Goal: Task Accomplishment & Management: Use online tool/utility

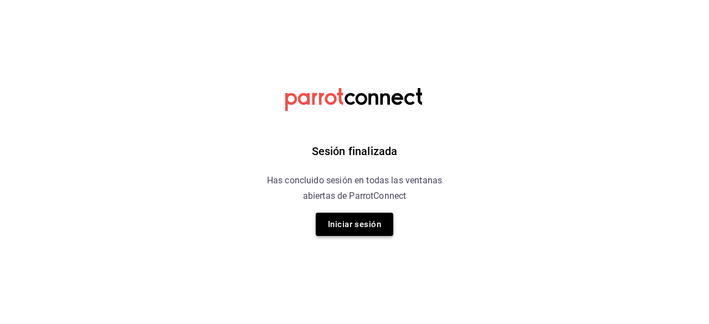
click at [377, 224] on button "Iniciar sesión" at bounding box center [355, 224] width 78 height 23
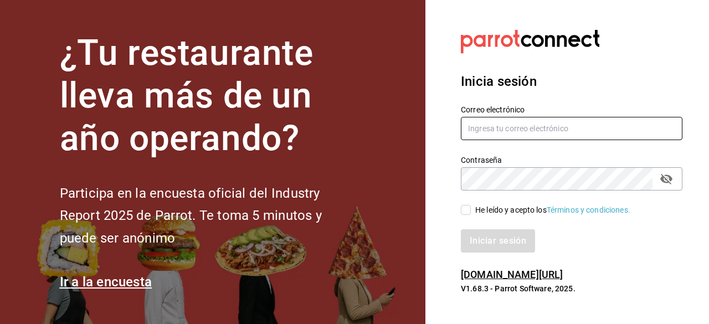
type input "jamez1292@gmail.com"
click at [462, 210] on input "He leído y acepto los Términos y condiciones." at bounding box center [466, 210] width 10 height 10
checkbox input "true"
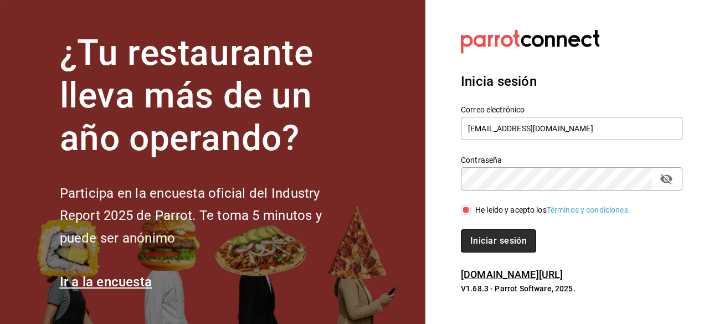
click at [491, 230] on button "Iniciar sesión" at bounding box center [498, 240] width 75 height 23
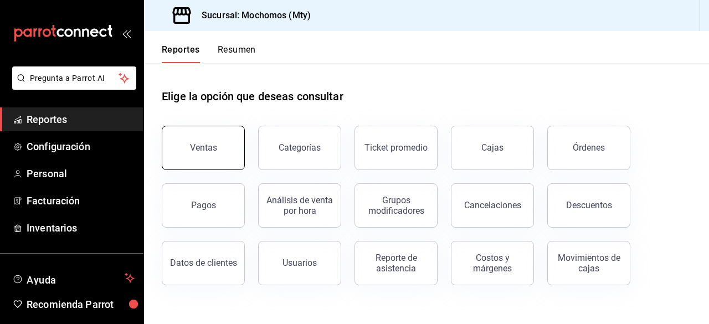
click at [219, 148] on button "Ventas" at bounding box center [203, 148] width 83 height 44
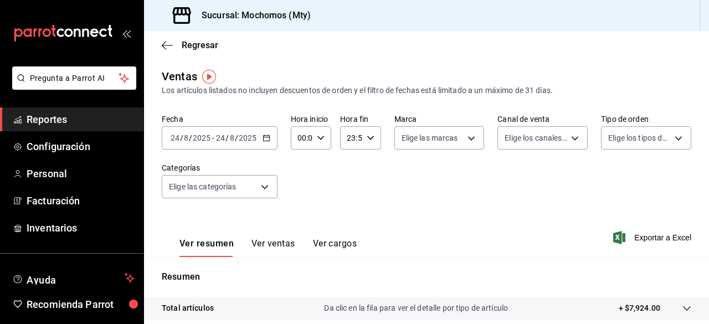
click at [267, 136] on icon "button" at bounding box center [267, 138] width 8 height 8
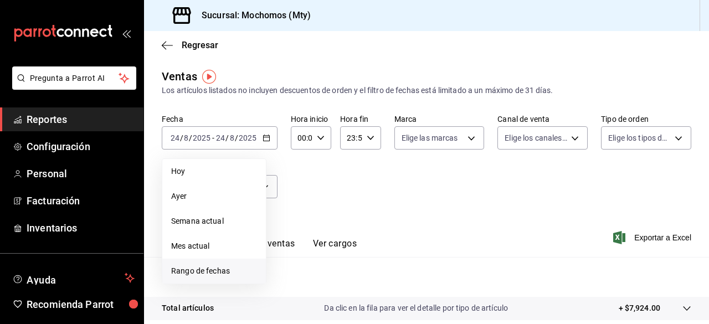
click at [210, 270] on span "Rango de fechas" at bounding box center [214, 271] width 86 height 12
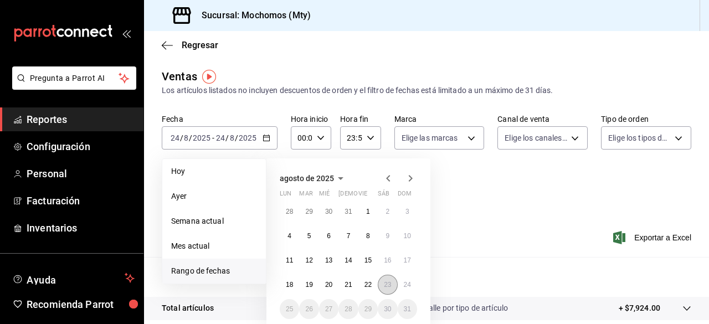
click at [387, 280] on button "23" at bounding box center [387, 285] width 19 height 20
click at [407, 288] on abbr "24" at bounding box center [407, 285] width 7 height 8
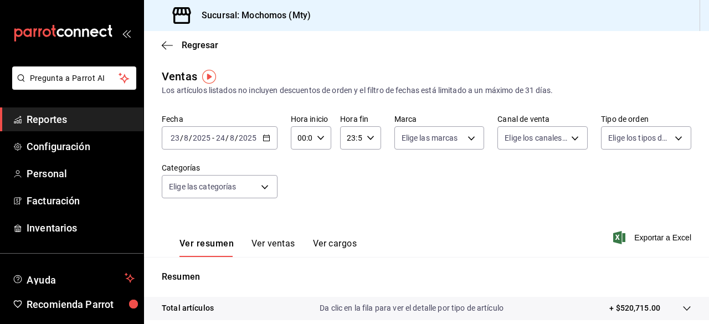
click at [321, 137] on \(Stroke\) "button" at bounding box center [321, 138] width 7 height 4
click at [301, 221] on span "02" at bounding box center [300, 219] width 2 height 9
type input "02:00"
click at [301, 221] on span "12" at bounding box center [300, 219] width 2 height 9
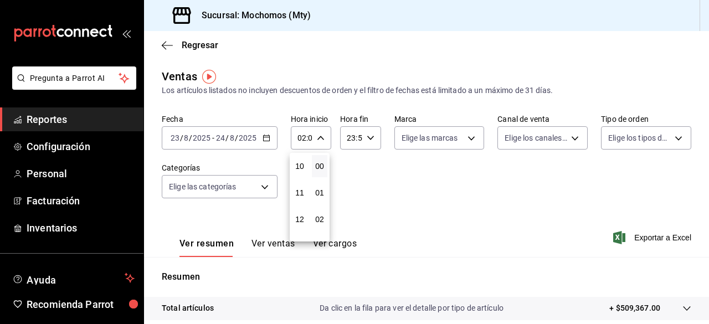
type input "12:00"
click at [469, 136] on div at bounding box center [354, 162] width 709 height 324
click at [469, 136] on body "Pregunta a Parrot AI Reportes Configuración Personal Facturación Inventarios Ay…" at bounding box center [354, 162] width 709 height 324
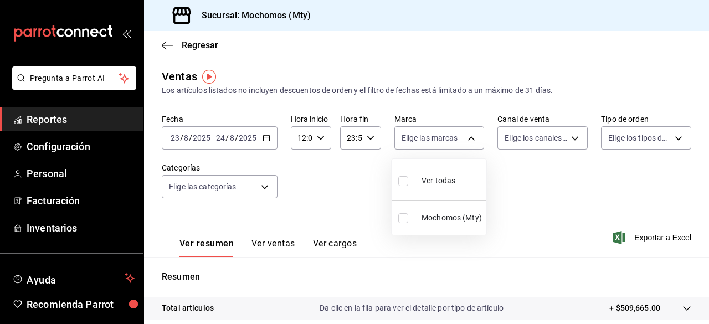
click at [402, 182] on input "checkbox" at bounding box center [404, 181] width 10 height 10
checkbox input "true"
type input "b352ad34-a903-4246-b8b1-197398375429"
checkbox input "true"
click at [566, 135] on div at bounding box center [354, 162] width 709 height 324
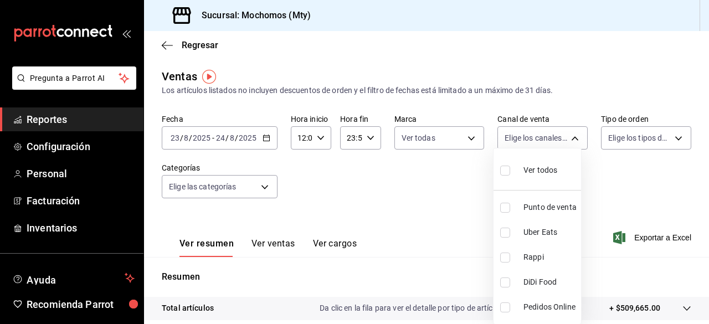
click at [566, 135] on body "Pregunta a Parrot AI Reportes Configuración Personal Facturación Inventarios Ay…" at bounding box center [354, 162] width 709 height 324
click at [504, 171] on input "checkbox" at bounding box center [506, 171] width 10 height 10
checkbox input "true"
type input "PARROT,UBER_EATS,RAPPI,DIDI_FOOD,ONLINE"
checkbox input "true"
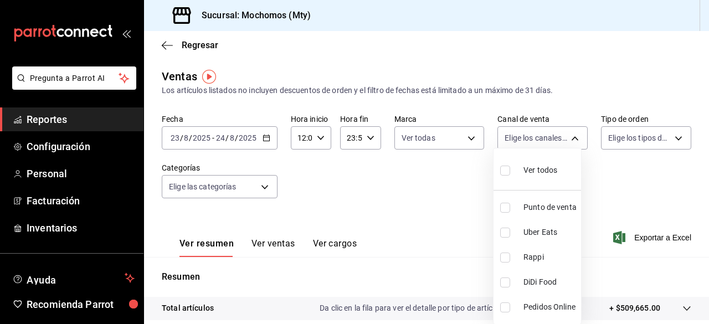
checkbox input "true"
click at [675, 132] on div at bounding box center [354, 162] width 709 height 324
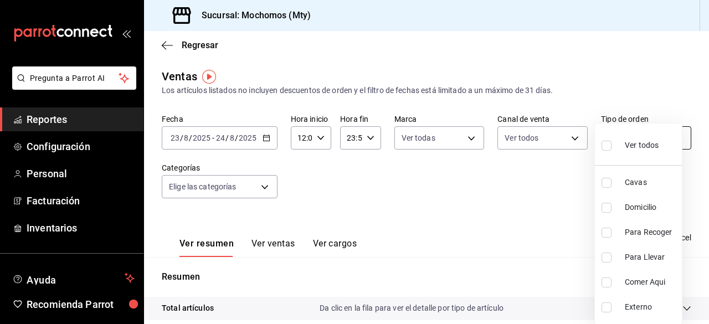
click at [671, 137] on body "Pregunta a Parrot AI Reportes Configuración Personal Facturación Inventarios Ay…" at bounding box center [354, 162] width 709 height 324
click at [604, 147] on input "checkbox" at bounding box center [607, 146] width 10 height 10
checkbox input "true"
type input "7f152bcd-c808-43b1-8377-7ee3764f5c48,abc1671a-a22f-403c-8860-9d090036c428,f5090…"
checkbox input "true"
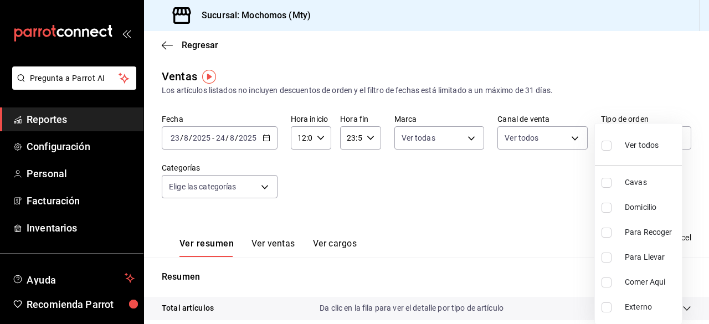
checkbox input "true"
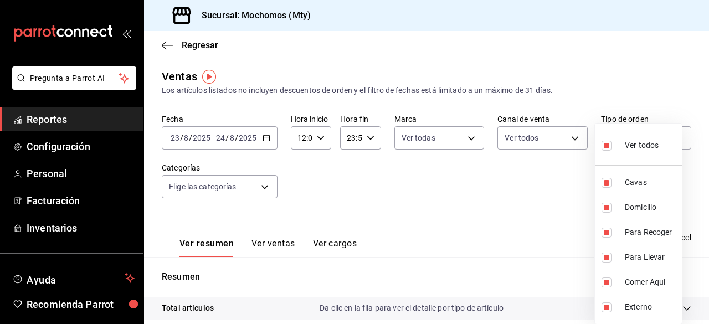
click at [258, 190] on div at bounding box center [354, 162] width 709 height 324
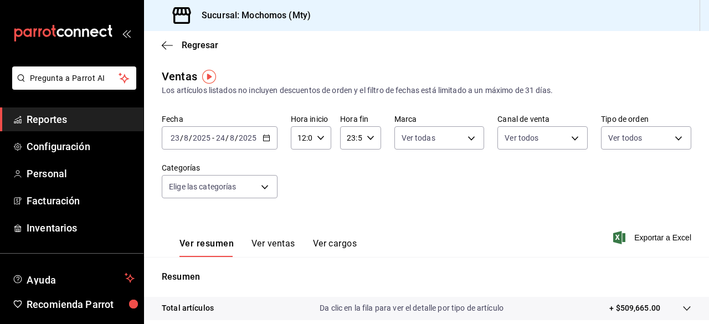
click at [258, 190] on body "Pregunta a Parrot AI Reportes Configuración Personal Facturación Inventarios Ay…" at bounding box center [354, 162] width 709 height 324
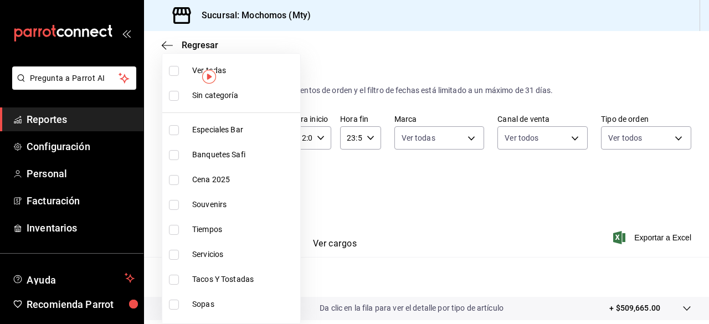
click at [176, 72] on input "checkbox" at bounding box center [174, 71] width 10 height 10
checkbox input "true"
type input "ca062f0f-28a6-4a2e-835a-bf626b46f614,ff02f0f8-cf27-4ea8-b513-1d5c0356e4fc,aaf97…"
checkbox input "true"
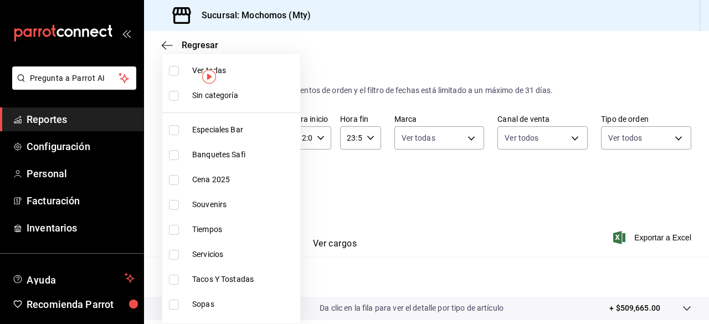
checkbox input "true"
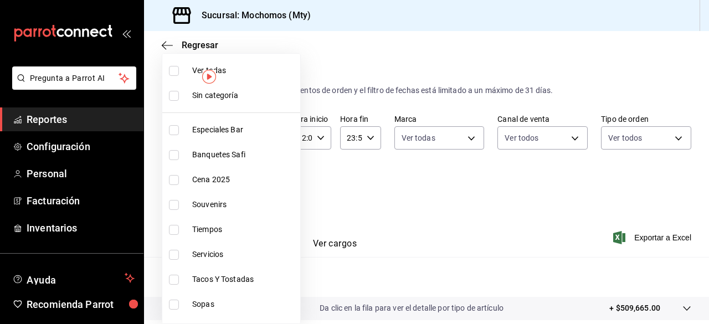
checkbox input "true"
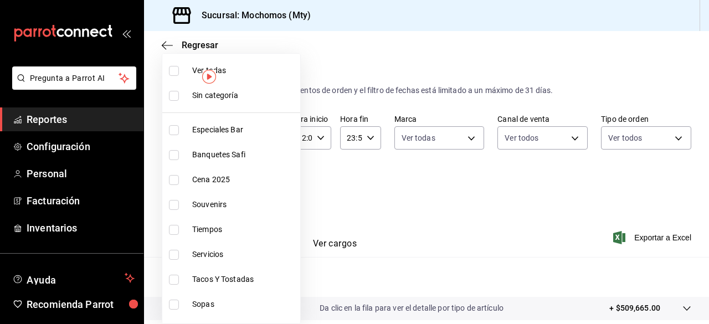
checkbox input "true"
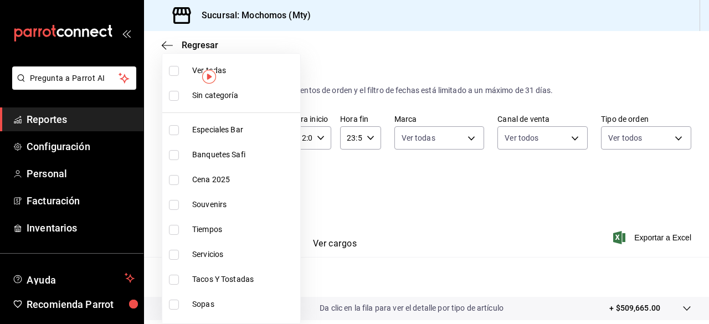
checkbox input "true"
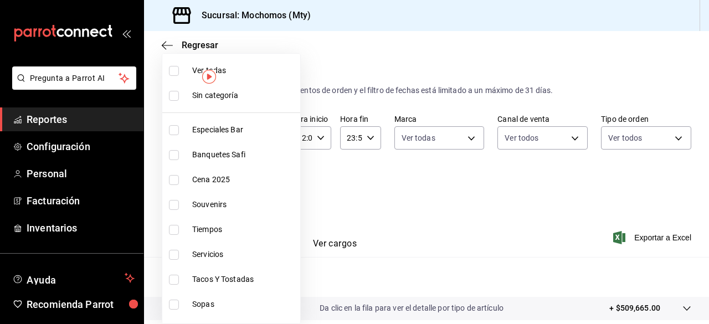
checkbox input "true"
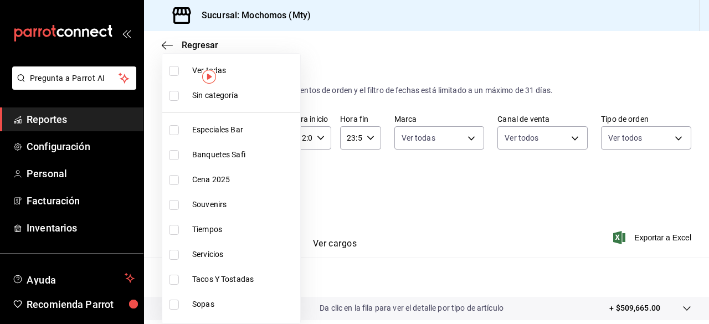
checkbox input "true"
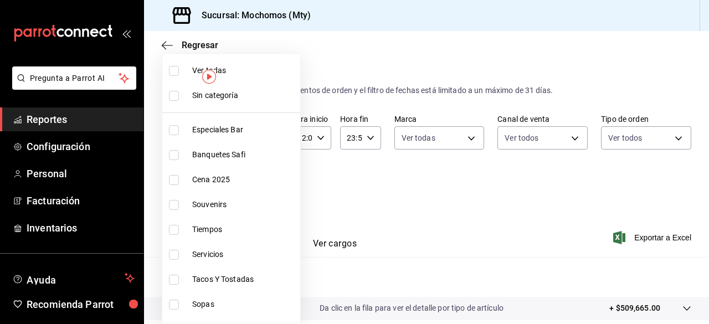
checkbox input "true"
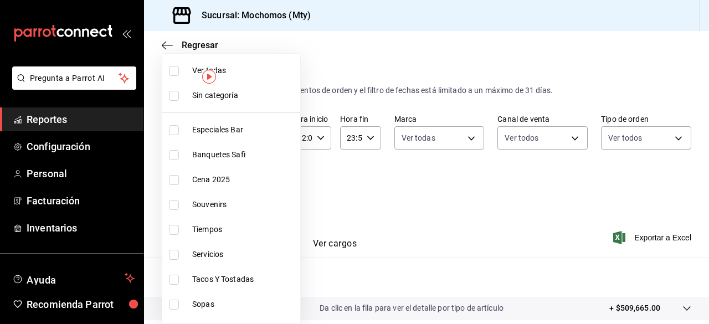
checkbox input "true"
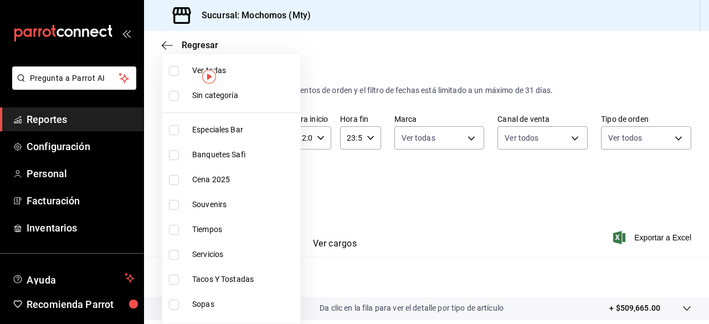
checkbox input "true"
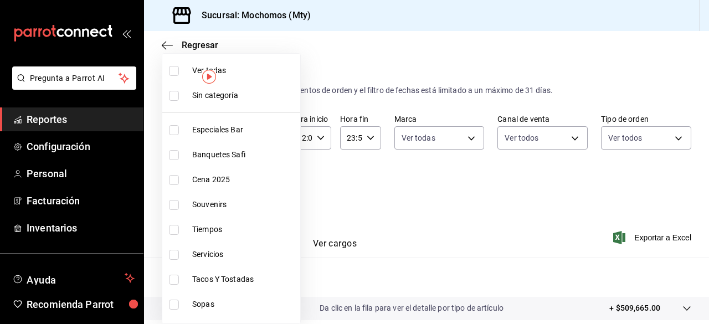
checkbox input "true"
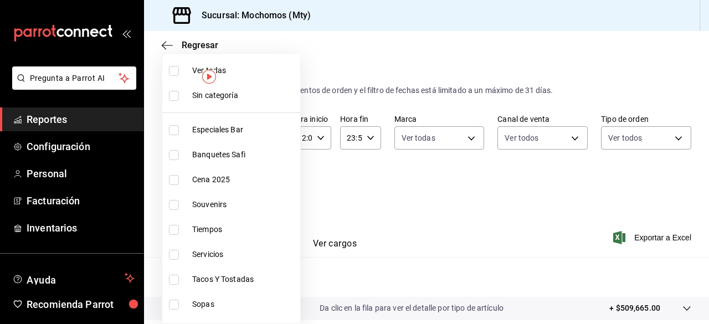
checkbox input "true"
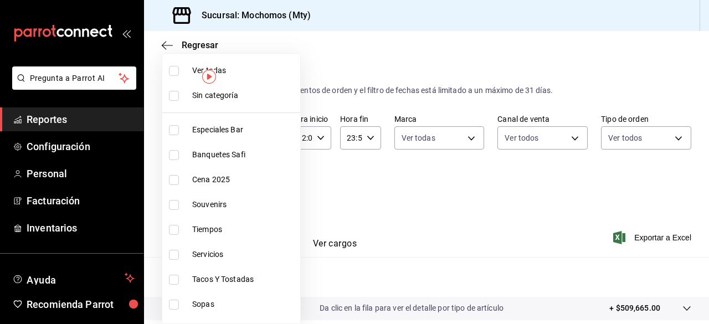
checkbox input "true"
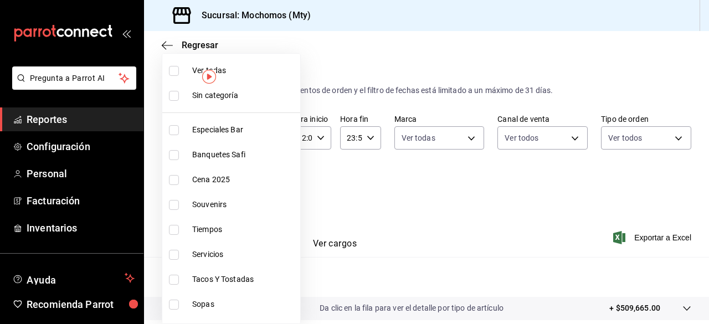
checkbox input "true"
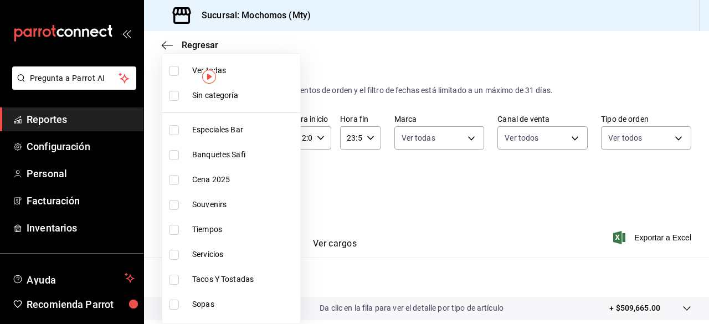
checkbox input "true"
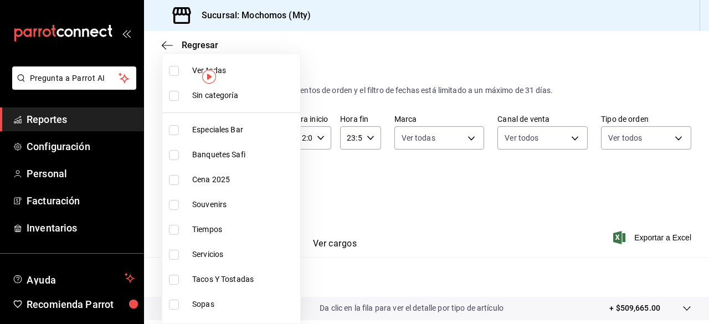
checkbox input "true"
click at [435, 198] on div at bounding box center [354, 162] width 709 height 324
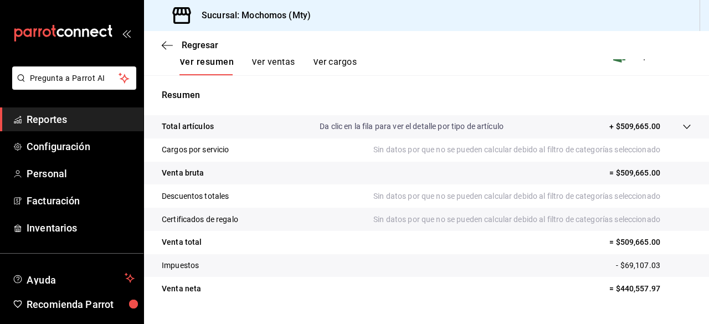
scroll to position [183, 0]
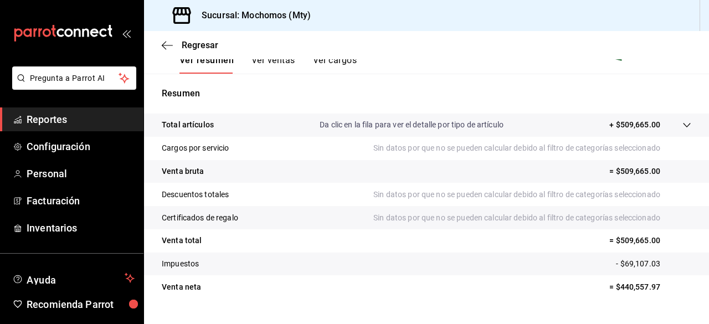
click at [412, 124] on p "Da clic en la fila para ver el detalle por tipo de artículo" at bounding box center [412, 125] width 184 height 12
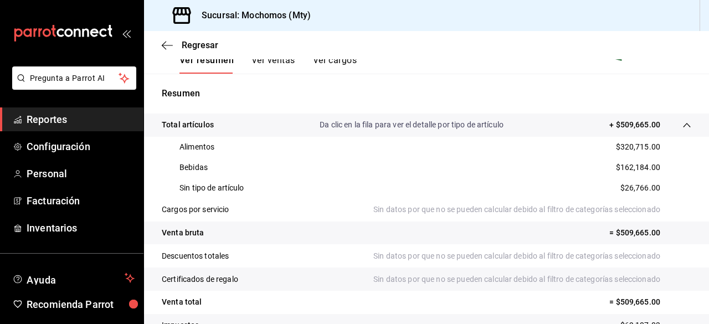
scroll to position [0, 0]
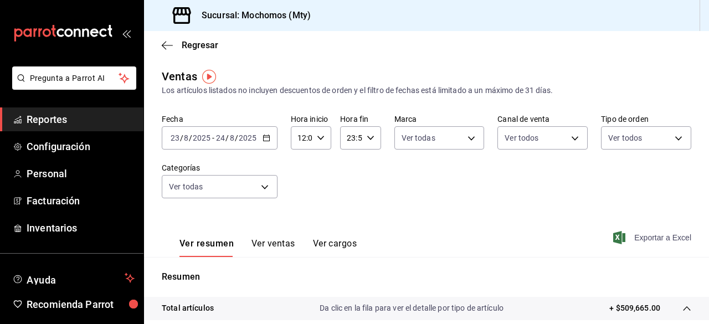
click at [642, 240] on span "Exportar a Excel" at bounding box center [654, 237] width 76 height 13
click at [641, 242] on span "Exportar a Excel" at bounding box center [654, 237] width 76 height 13
click at [166, 41] on icon "button" at bounding box center [167, 45] width 11 height 10
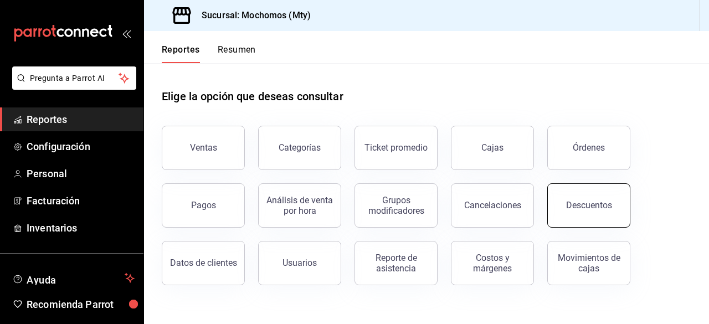
click at [609, 197] on button "Descuentos" at bounding box center [589, 205] width 83 height 44
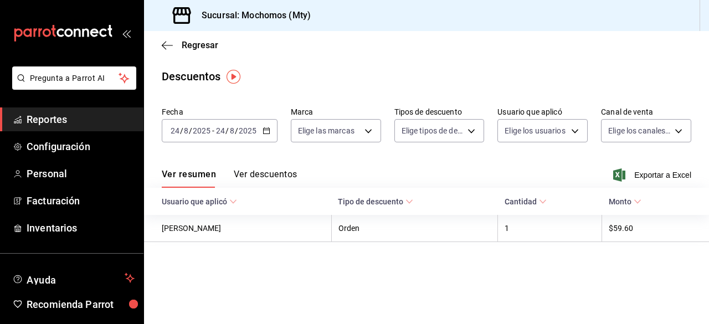
click at [269, 132] on icon "button" at bounding box center [267, 131] width 8 height 8
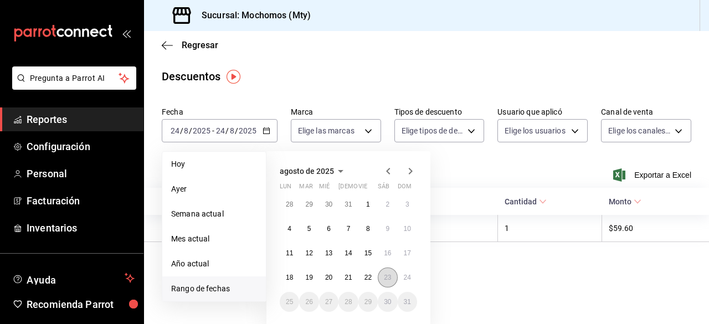
click at [391, 275] on button "23" at bounding box center [387, 278] width 19 height 20
click at [408, 275] on abbr "24" at bounding box center [407, 278] width 7 height 8
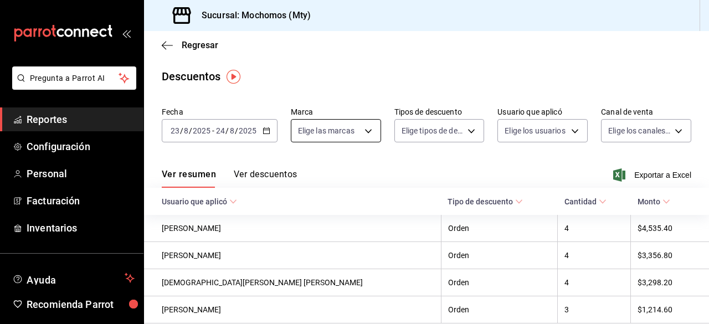
click at [367, 132] on body "Pregunta a Parrot AI Reportes Configuración Personal Facturación Inventarios Ay…" at bounding box center [354, 162] width 709 height 324
click at [298, 175] on input "checkbox" at bounding box center [302, 174] width 10 height 10
checkbox input "true"
type input "b352ad34-a903-4246-b8b1-197398375429"
checkbox input "true"
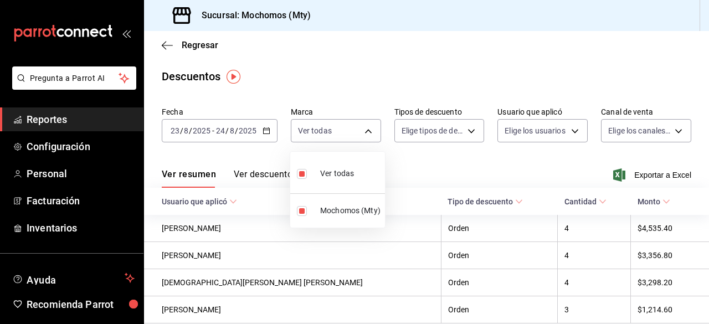
click at [458, 126] on div at bounding box center [354, 162] width 709 height 324
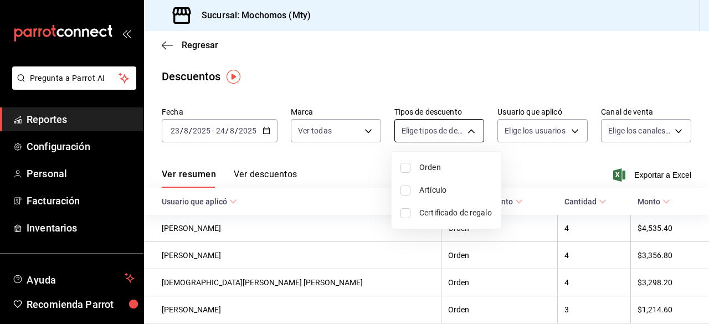
click at [469, 130] on body "Pregunta a Parrot AI Reportes Configuración Personal Facturación Inventarios Ay…" at bounding box center [354, 162] width 709 height 324
click at [402, 170] on input "checkbox" at bounding box center [406, 168] width 10 height 10
checkbox input "true"
type input "ORDER"
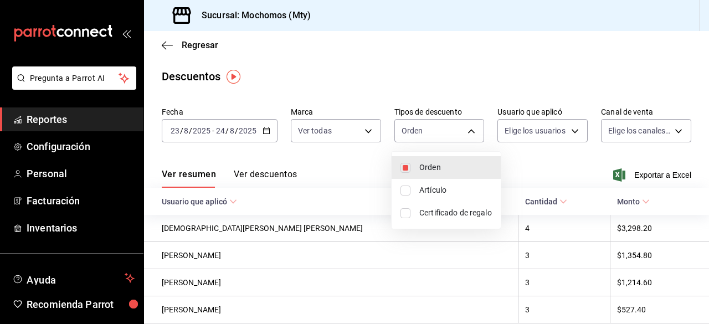
click at [407, 186] on input "checkbox" at bounding box center [406, 191] width 10 height 10
checkbox input "true"
type input "ORDER,ORDER_ITEM"
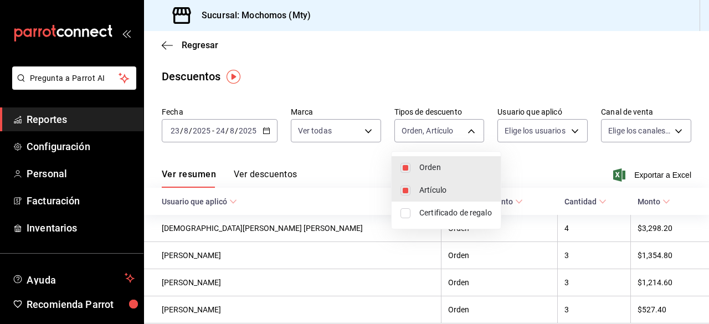
click at [407, 218] on input "checkbox" at bounding box center [406, 213] width 10 height 10
checkbox input "true"
type input "ORDER,ORDER_ITEM,CARD_REWARD"
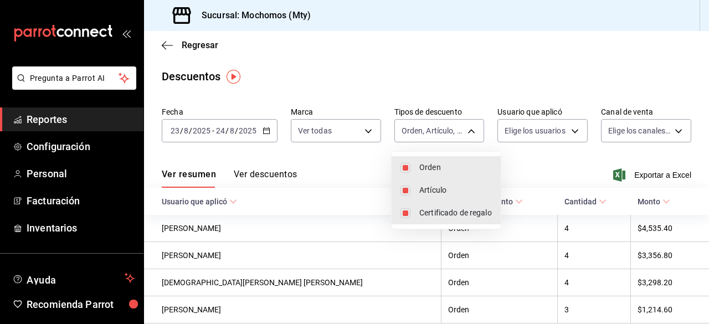
click at [565, 132] on div at bounding box center [354, 162] width 709 height 324
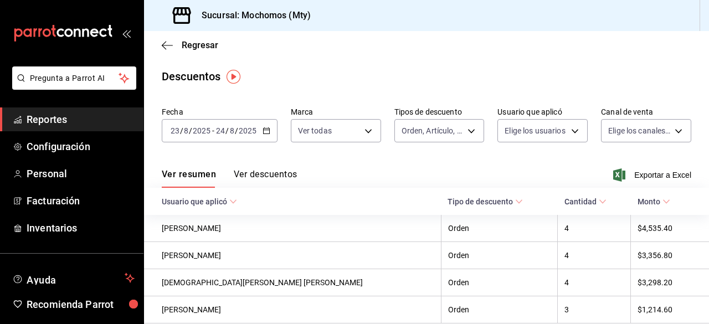
click at [565, 132] on body "Pregunta a Parrot AI Reportes Configuración Personal Facturación Inventarios Ay…" at bounding box center [354, 162] width 709 height 324
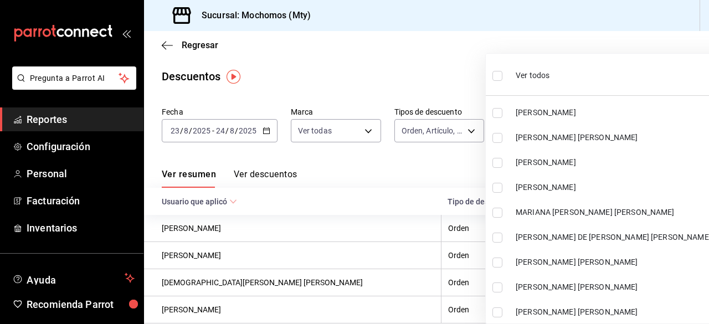
click at [498, 73] on input "checkbox" at bounding box center [498, 76] width 10 height 10
checkbox input "true"
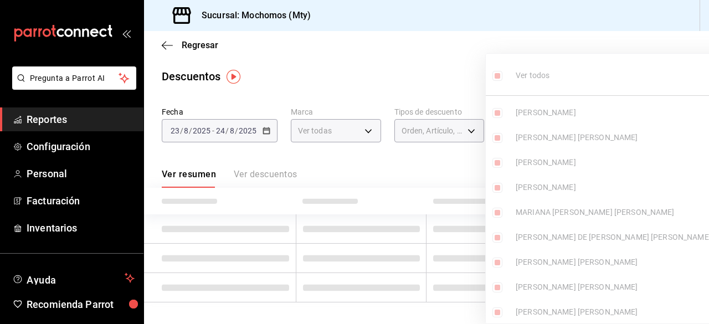
type input "418a12c8-821a-463c-b34b-cd55b362b414,467feb36-073b-4207-8b89-0e764e67df31,25cab…"
checkbox input "true"
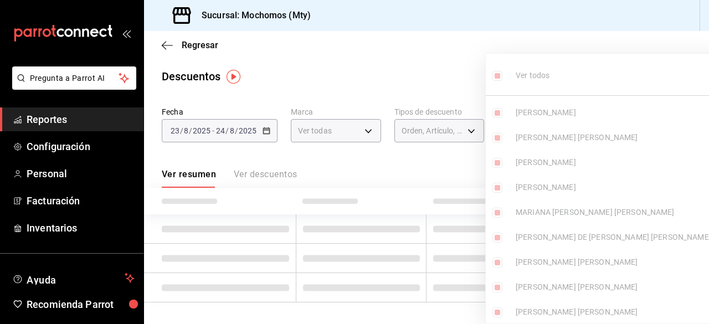
checkbox input "true"
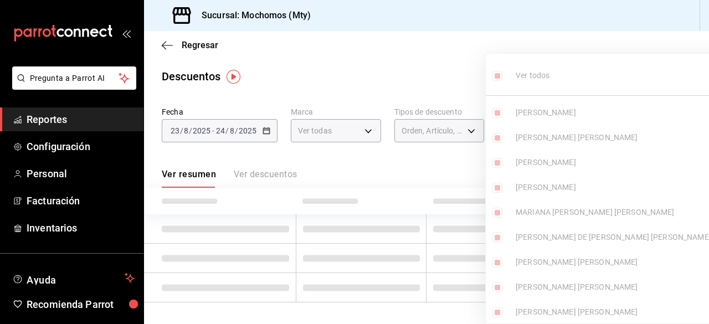
checkbox input "true"
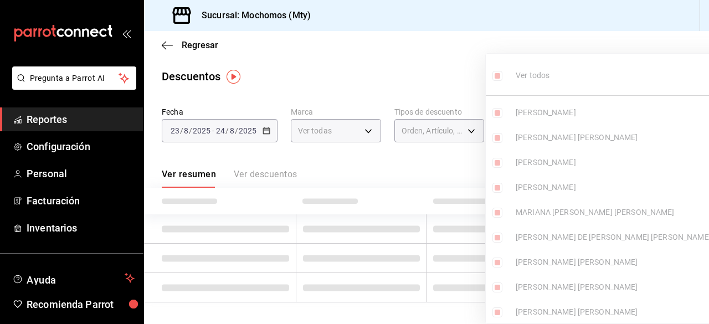
checkbox input "true"
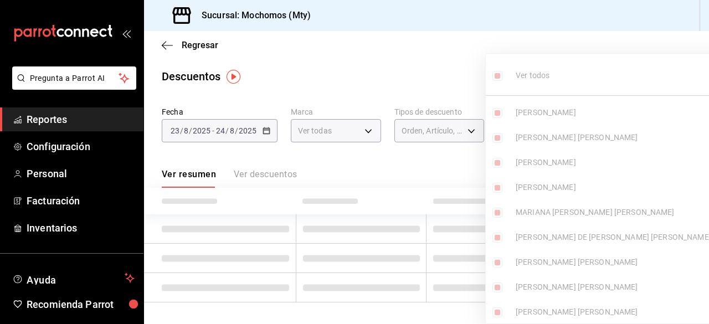
checkbox input "true"
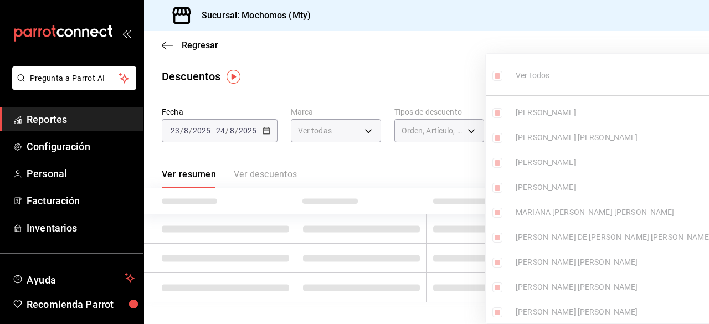
checkbox input "true"
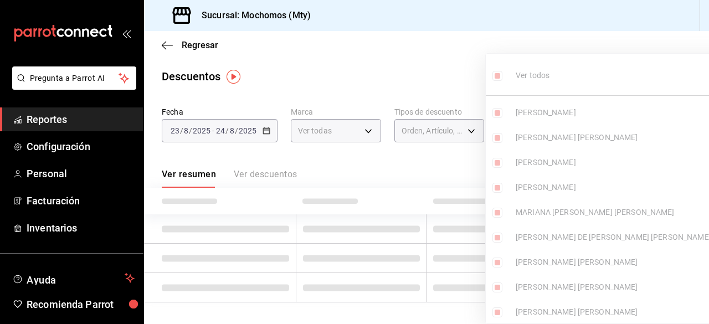
checkbox input "true"
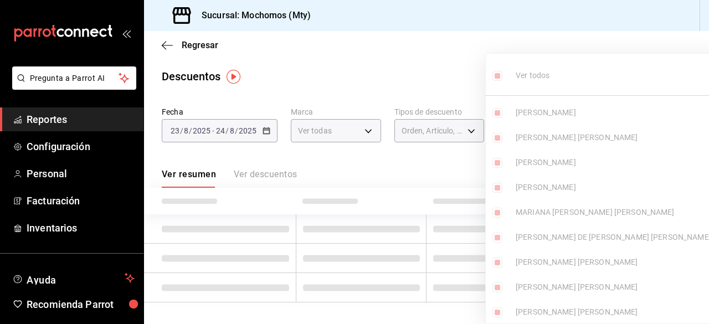
checkbox input "true"
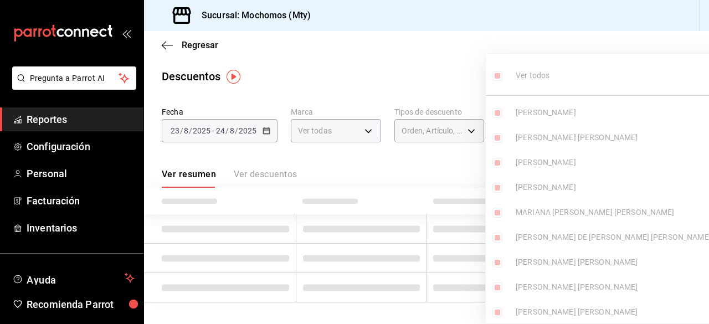
checkbox input "true"
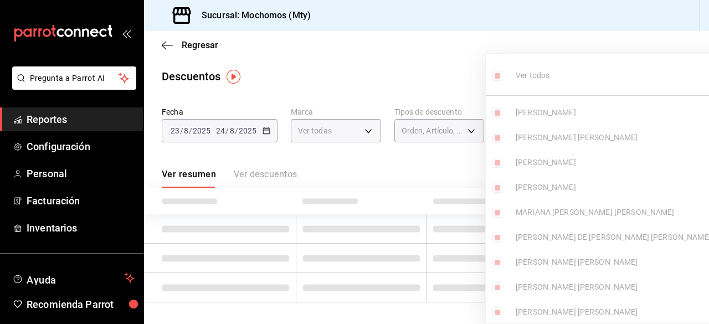
checkbox input "true"
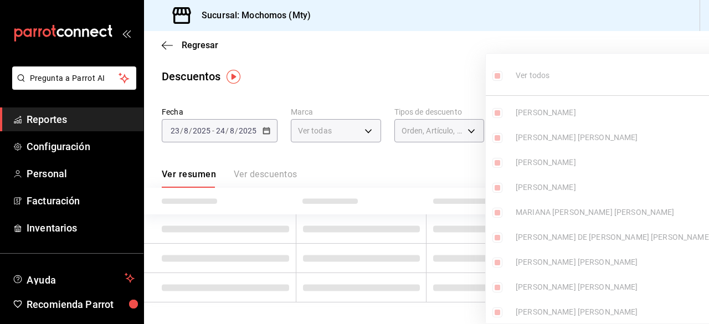
checkbox input "true"
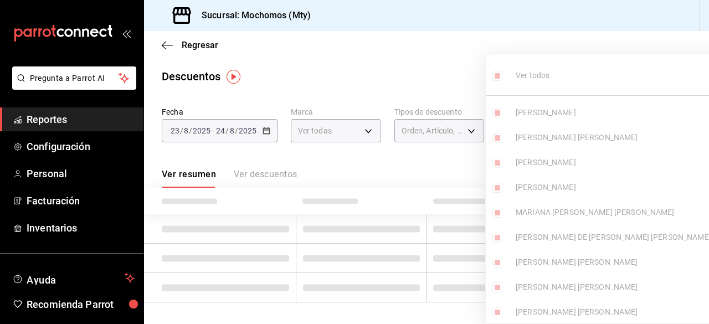
checkbox input "true"
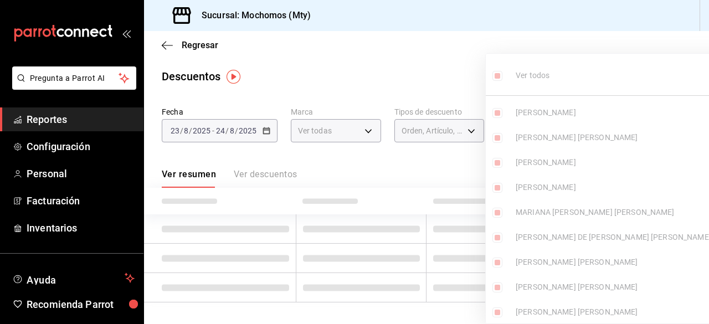
checkbox input "true"
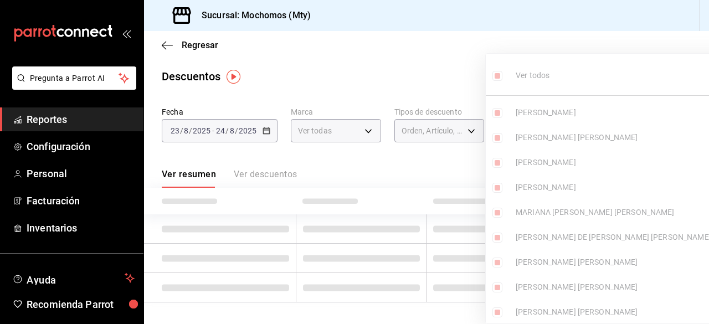
checkbox input "true"
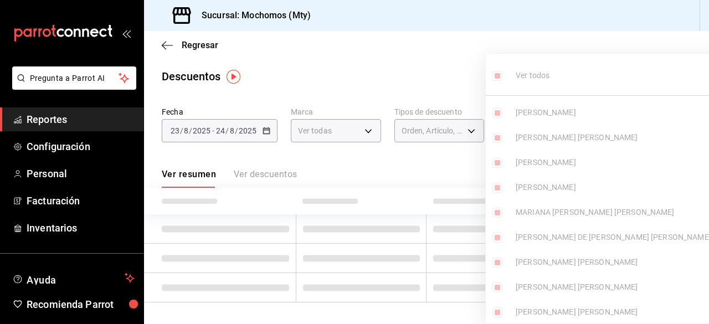
checkbox input "true"
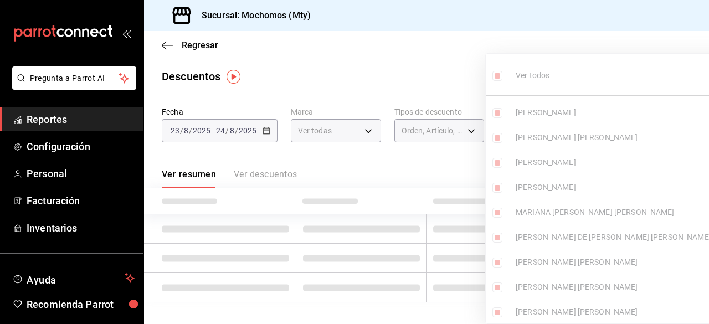
checkbox input "true"
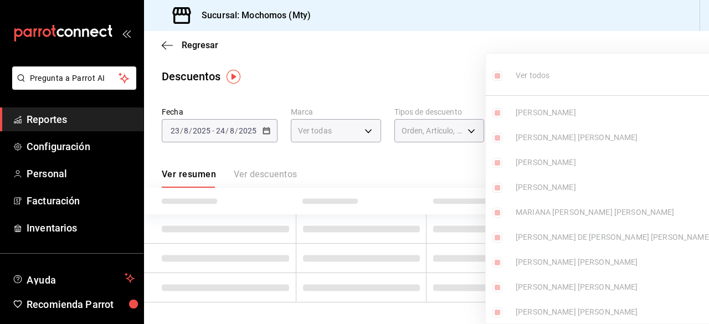
checkbox input "true"
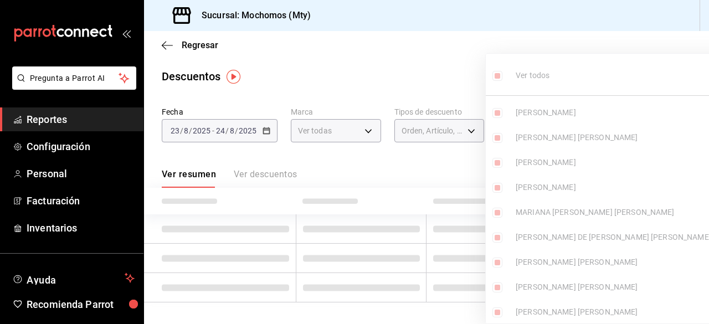
checkbox input "true"
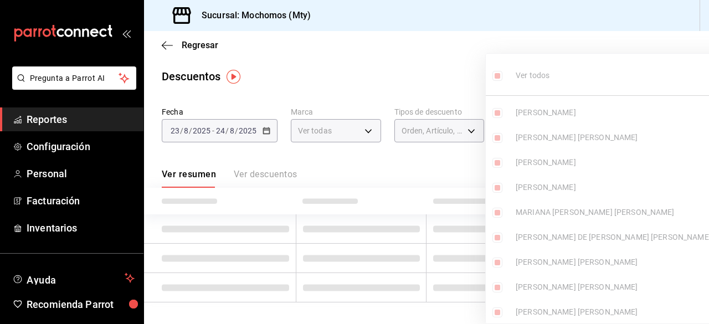
checkbox input "true"
click at [467, 64] on div at bounding box center [354, 162] width 709 height 324
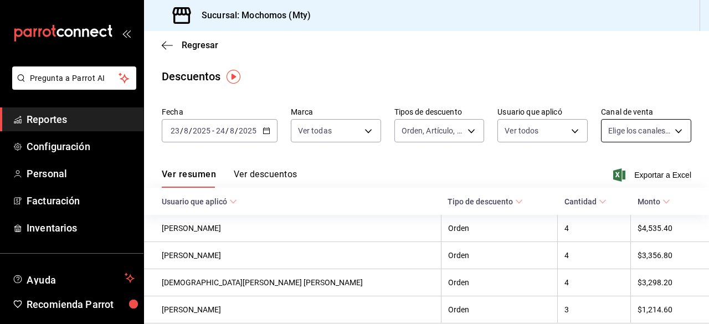
click at [671, 129] on body "Pregunta a Parrot AI Reportes Configuración Personal Facturación Inventarios Ay…" at bounding box center [354, 162] width 709 height 324
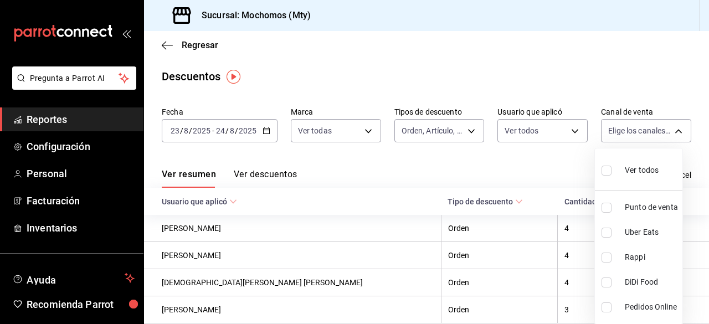
click at [609, 170] on input "checkbox" at bounding box center [607, 171] width 10 height 10
click at [491, 84] on div at bounding box center [354, 162] width 709 height 324
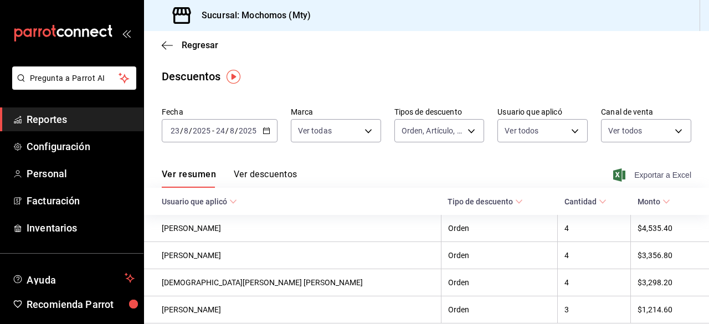
click at [630, 177] on span "Exportar a Excel" at bounding box center [654, 174] width 76 height 13
